Goal: Task Accomplishment & Management: Manage account settings

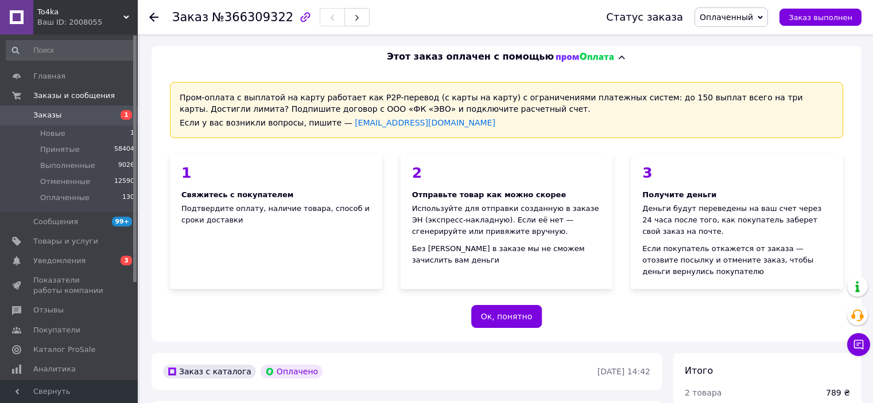
scroll to position [688, 0]
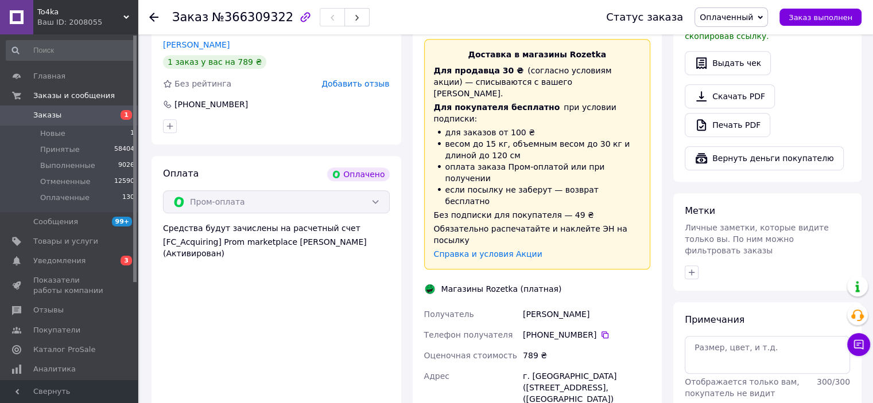
click at [83, 118] on span "Заказы" at bounding box center [69, 115] width 73 height 10
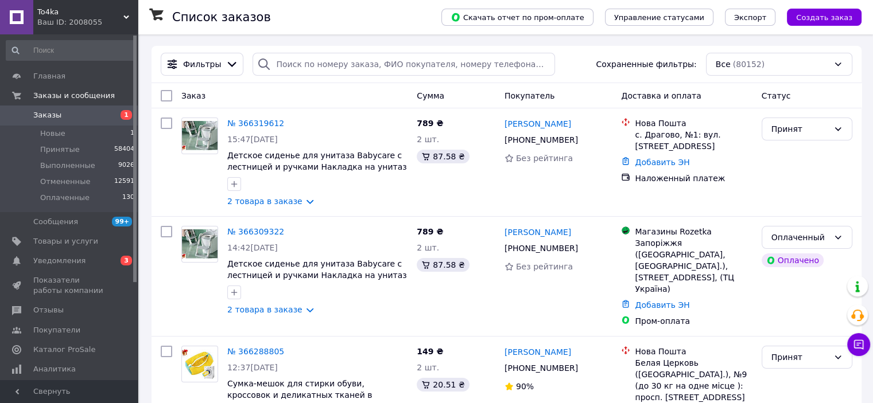
click at [115, 14] on span "To4ka" at bounding box center [80, 12] width 86 height 10
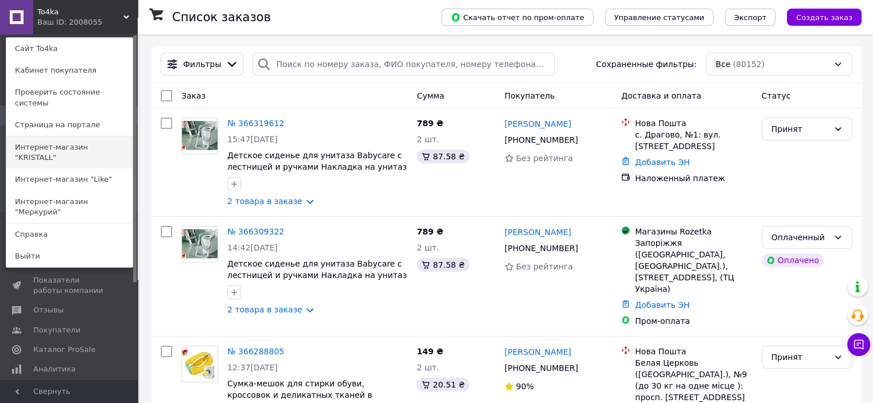
click at [108, 142] on link "Интернет-магазин "KRISTALL"" at bounding box center [69, 153] width 126 height 32
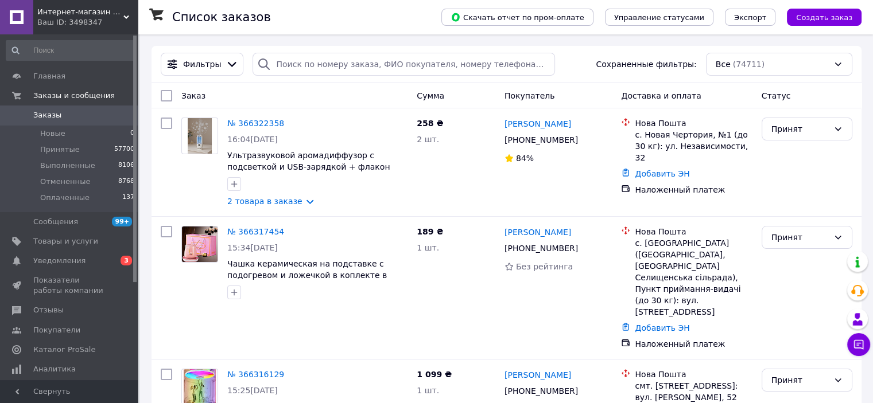
click at [124, 12] on div "Интернет-магазин "KRISTALL" Ваш ID: 3498347" at bounding box center [85, 17] width 104 height 34
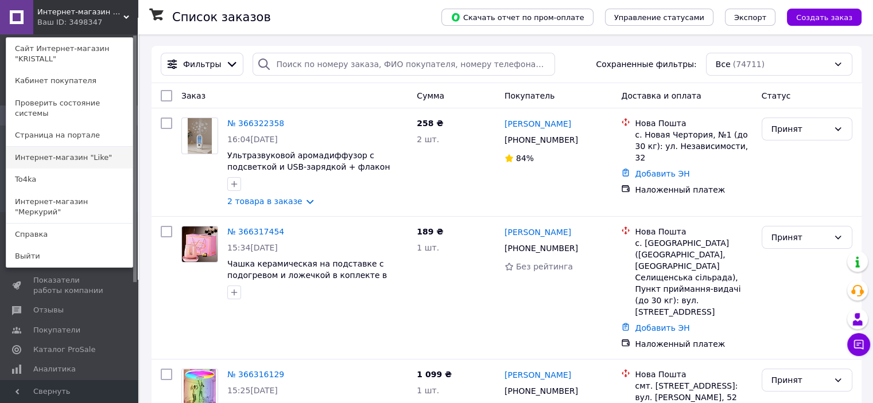
click at [95, 148] on link "Интернет-магазин "Like"" at bounding box center [69, 158] width 126 height 22
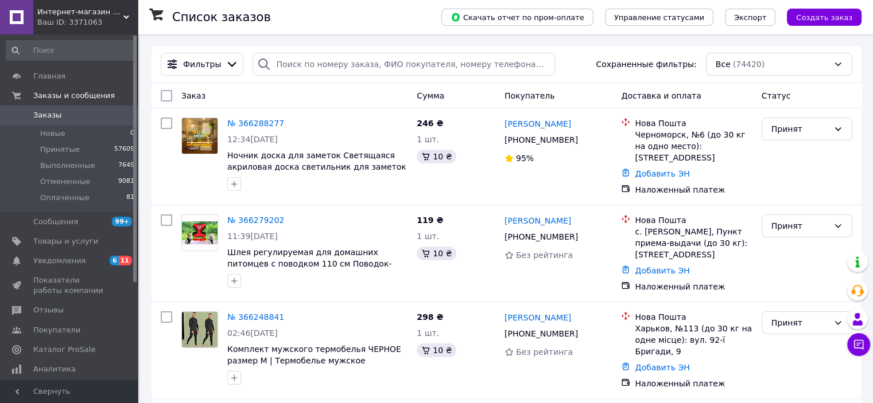
click at [116, 13] on span "Интернет-магазин "Like"" at bounding box center [80, 12] width 86 height 10
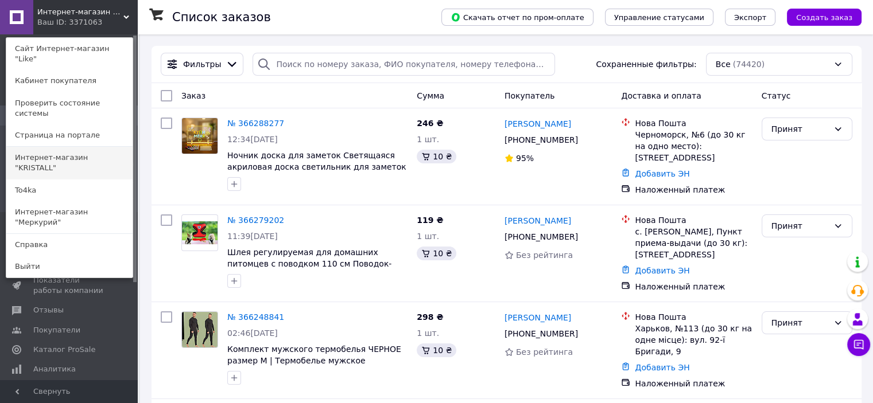
click at [92, 147] on link "Интернет-магазин "KRISTALL"" at bounding box center [69, 163] width 126 height 32
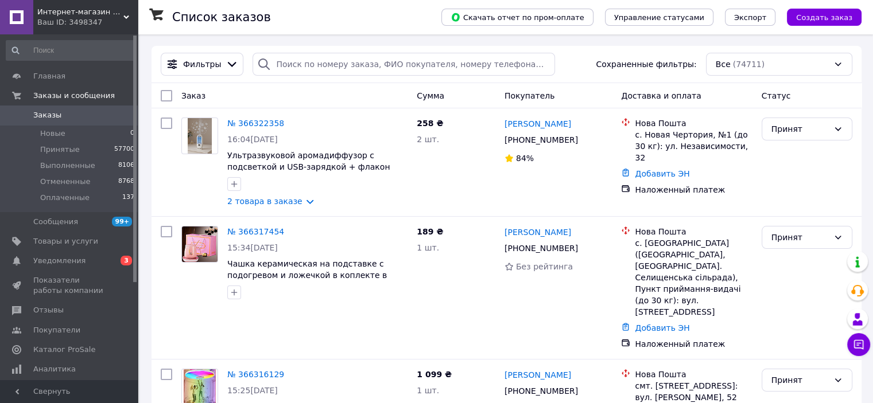
click at [105, 2] on div "Интернет-магазин "KRISTALL" Ваш ID: 3498347" at bounding box center [85, 17] width 104 height 34
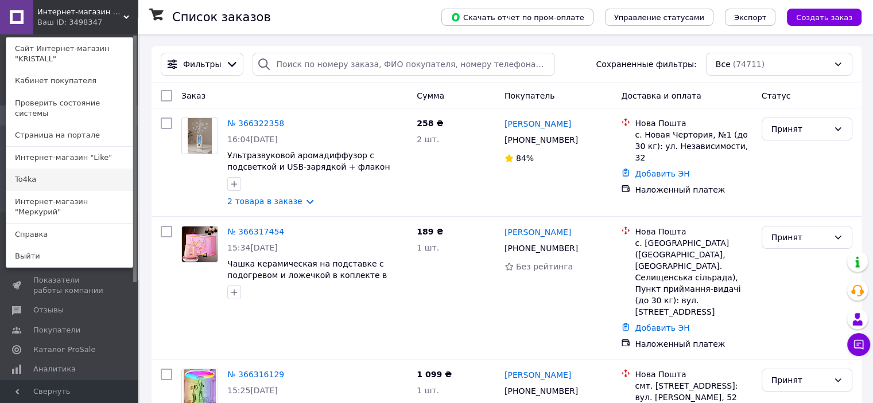
click at [71, 169] on link "To4ka" at bounding box center [69, 180] width 126 height 22
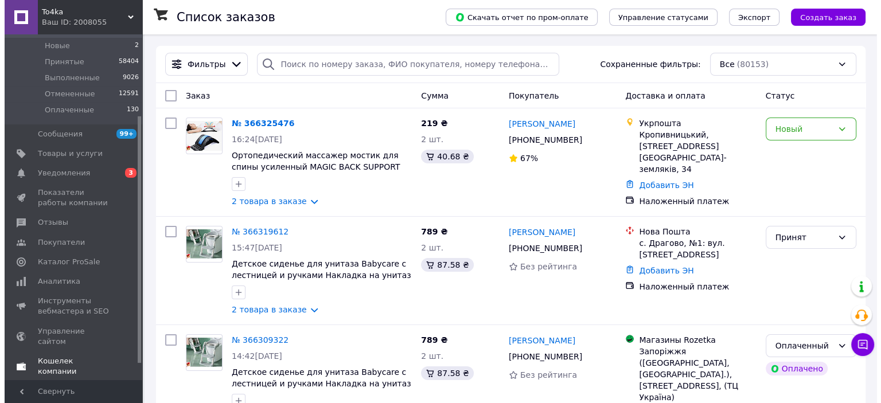
scroll to position [115, 0]
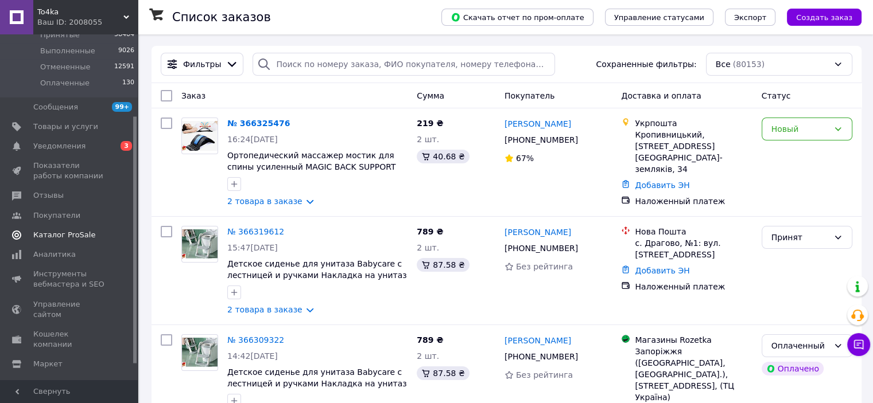
click at [57, 240] on span "Каталог ProSale" at bounding box center [64, 235] width 62 height 10
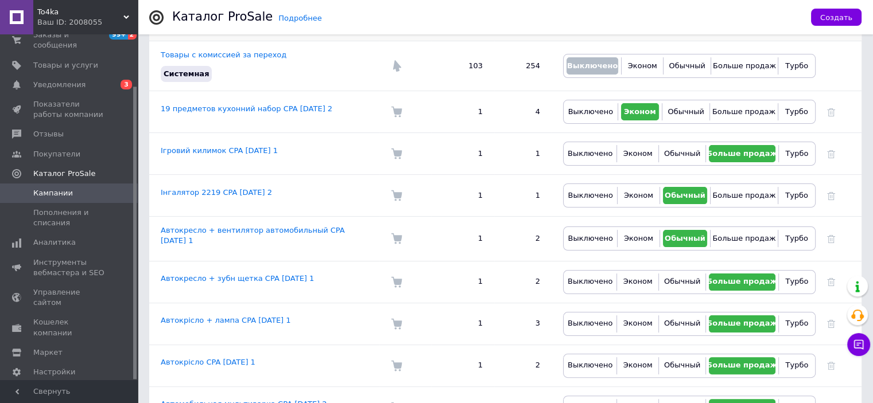
scroll to position [172, 0]
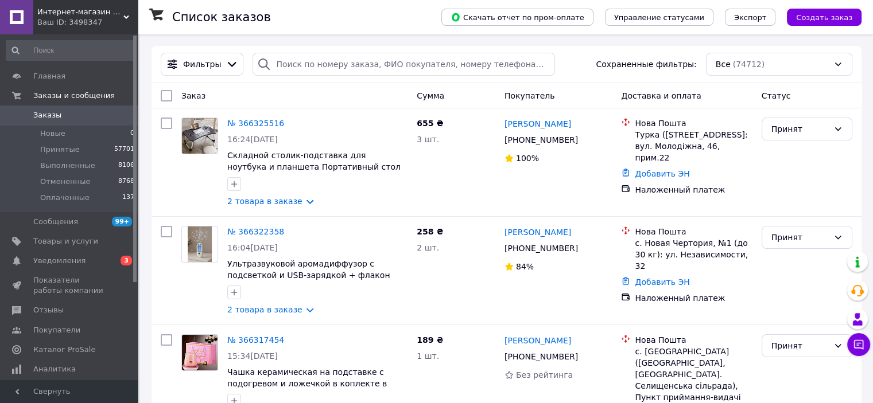
drag, startPoint x: 129, startPoint y: 14, endPoint x: 126, endPoint y: 80, distance: 66.6
click at [129, 14] on div "Интернет-магазин "KRISTALL" Ваш ID: 3498347 Сайт Интернет-магазин "KRISTALL" Ка…" at bounding box center [69, 17] width 138 height 34
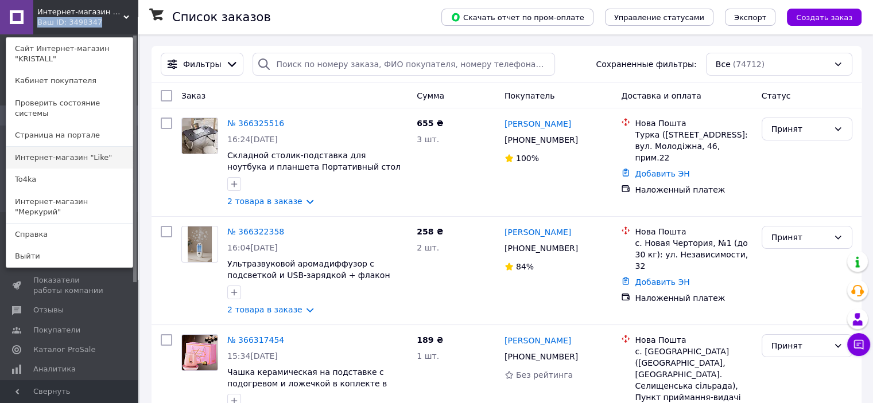
click at [102, 147] on link "Интернет-магазин "Like"" at bounding box center [69, 158] width 126 height 22
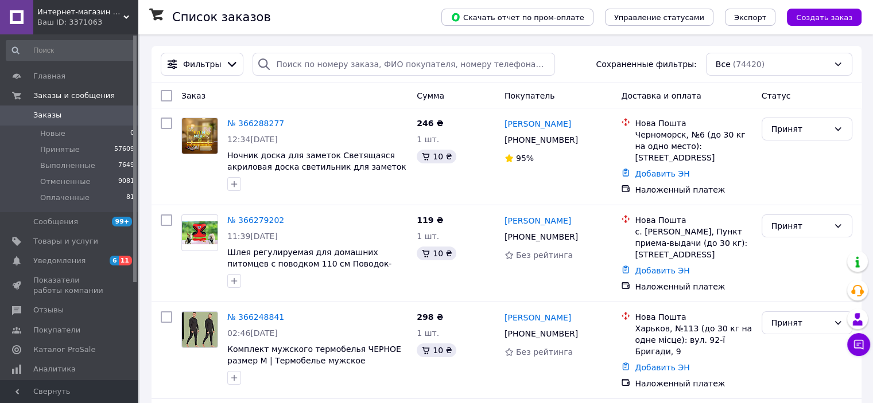
click at [122, 6] on div "Интернет-магазин "Like" Ваш ID: 3371063" at bounding box center [85, 17] width 104 height 34
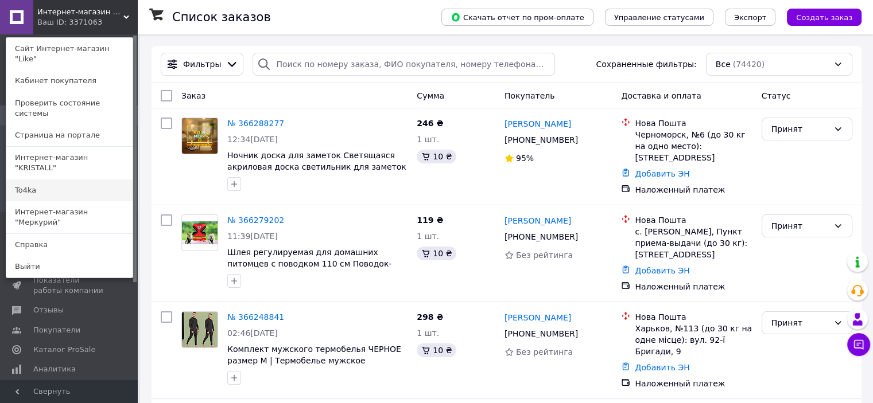
click at [65, 180] on link "To4ka" at bounding box center [69, 191] width 126 height 22
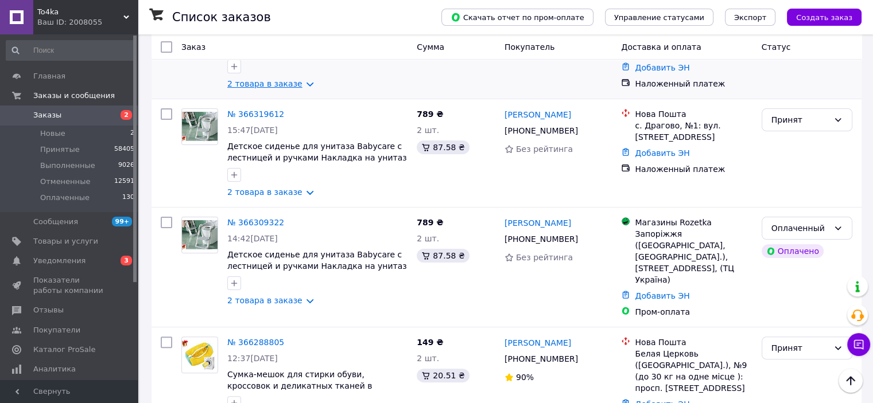
scroll to position [172, 0]
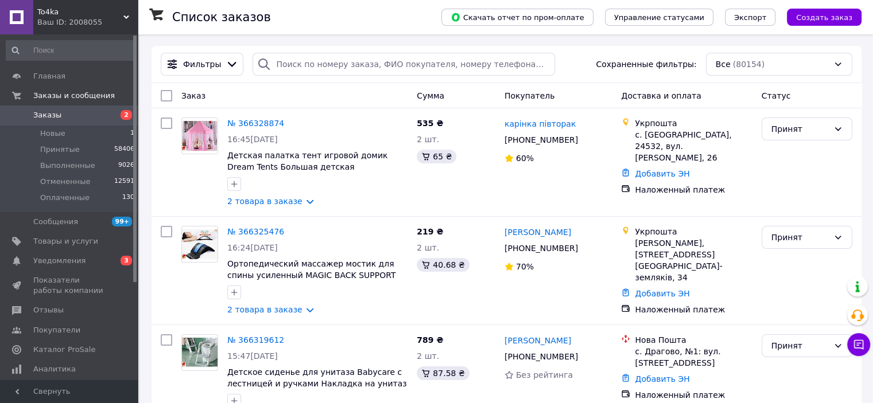
click at [123, 15] on icon at bounding box center [126, 17] width 6 height 6
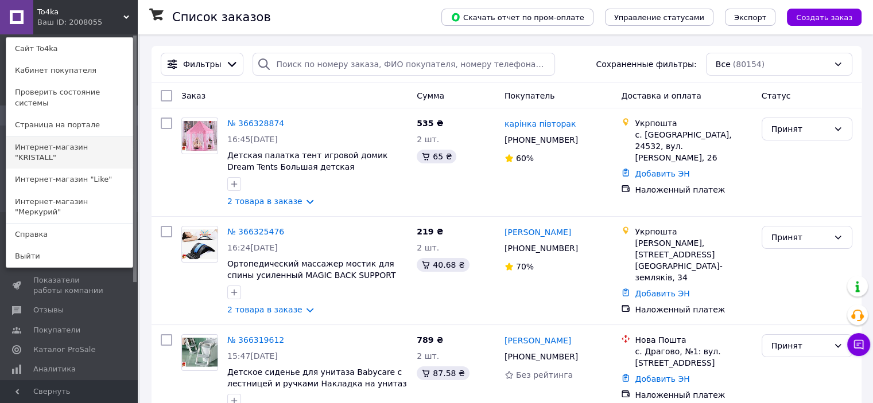
click at [102, 137] on link "Интернет-магазин "KRISTALL"" at bounding box center [69, 153] width 126 height 32
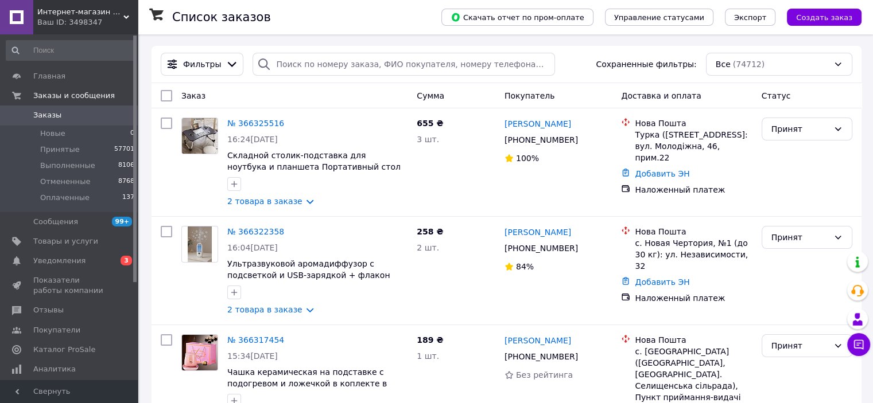
click at [134, 6] on div "Интернет-магазин "KRISTALL" Ваш ID: 3498347" at bounding box center [85, 17] width 104 height 34
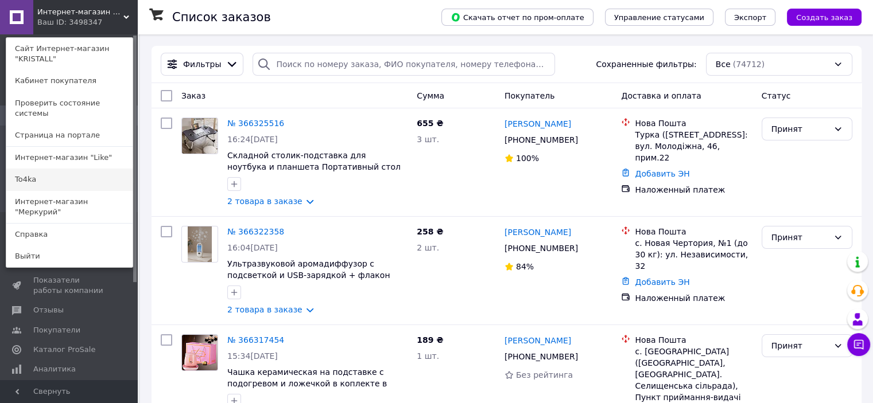
click at [83, 169] on link "To4ka" at bounding box center [69, 180] width 126 height 22
